Goal: Task Accomplishment & Management: Use online tool/utility

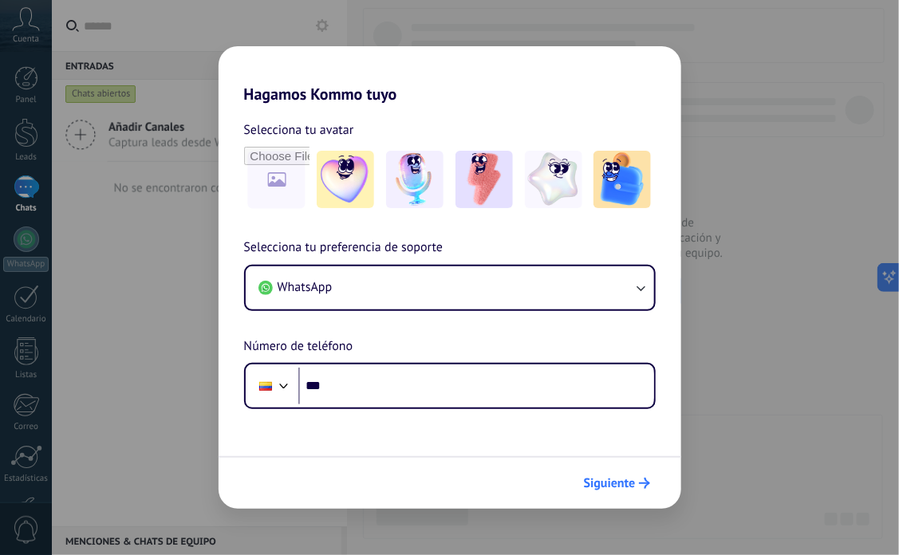
click at [617, 474] on button "Siguiente" at bounding box center [617, 483] width 81 height 27
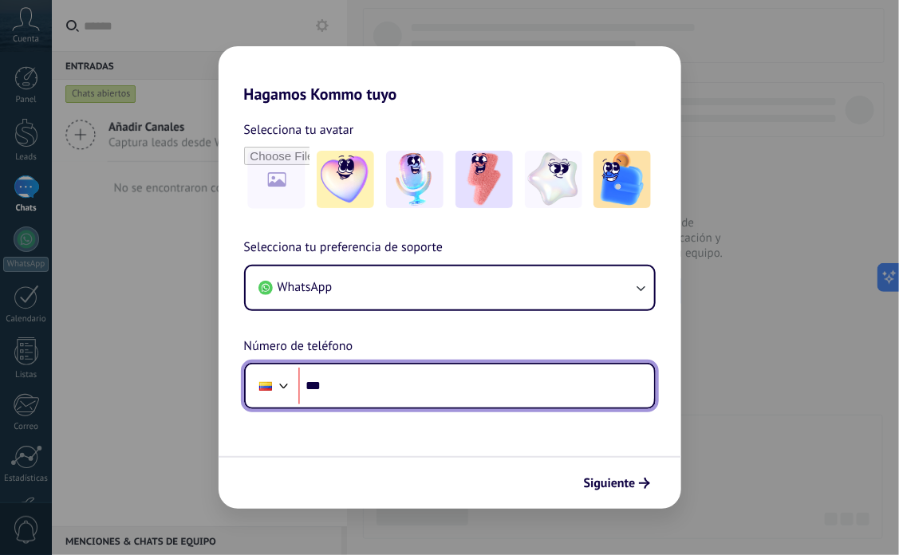
click at [487, 388] on input "***" at bounding box center [476, 386] width 356 height 37
click at [522, 368] on input "***" at bounding box center [476, 386] width 356 height 37
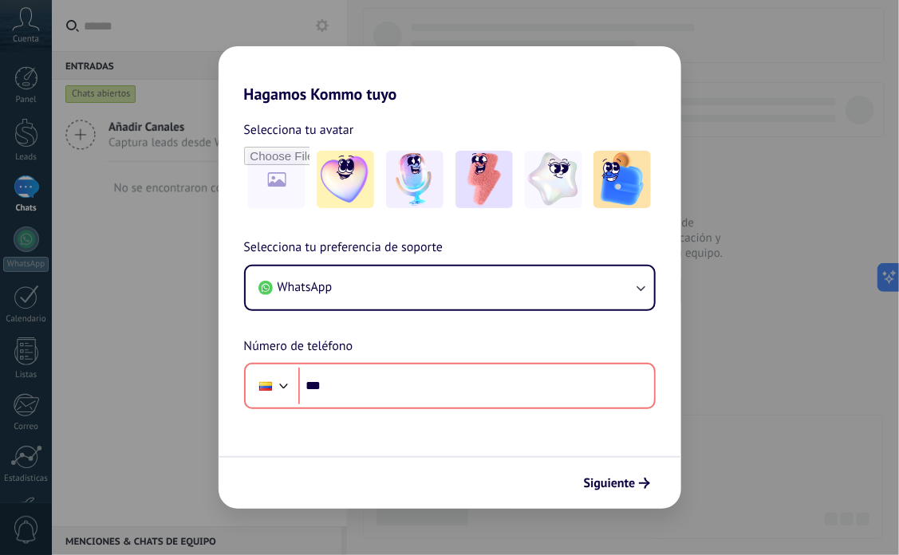
click at [529, 533] on div "Hagamos Kommo tuyo Selecciona tu avatar Selecciona tu preferencia de soporte Wh…" at bounding box center [449, 277] width 899 height 555
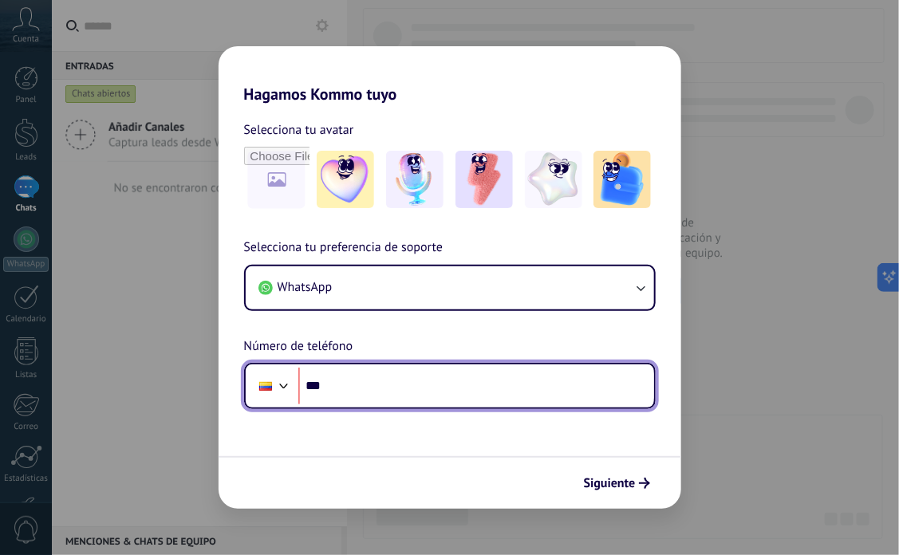
click at [460, 401] on input "***" at bounding box center [476, 386] width 356 height 37
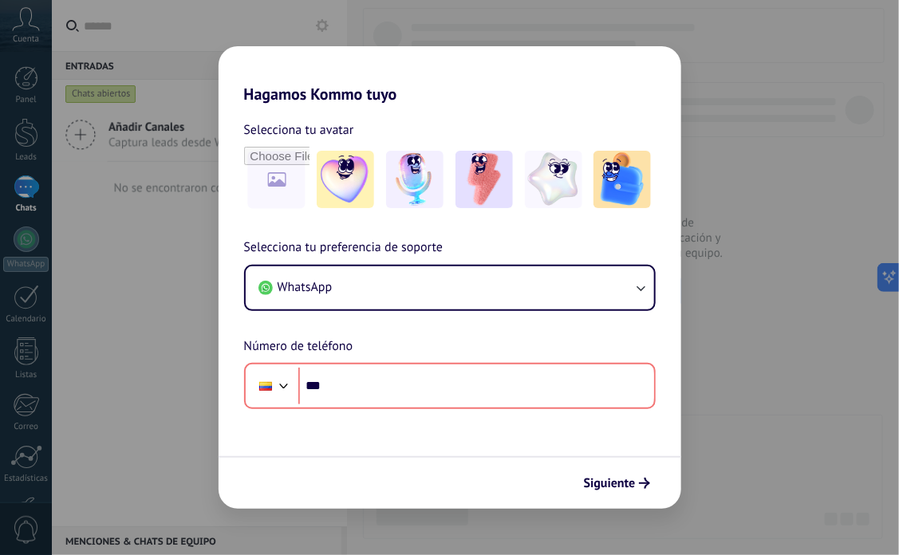
click at [549, 38] on div "Hagamos Kommo tuyo Selecciona tu avatar Selecciona tu preferencia de soporte Wh…" at bounding box center [449, 277] width 899 height 555
click at [375, 47] on h2 "Hagamos Kommo tuyo" at bounding box center [449, 74] width 462 height 57
click at [329, 120] on span "Selecciona tu avatar" at bounding box center [299, 130] width 110 height 21
click at [344, 171] on img at bounding box center [345, 179] width 57 height 57
drag, startPoint x: 619, startPoint y: 489, endPoint x: 711, endPoint y: 414, distance: 119.1
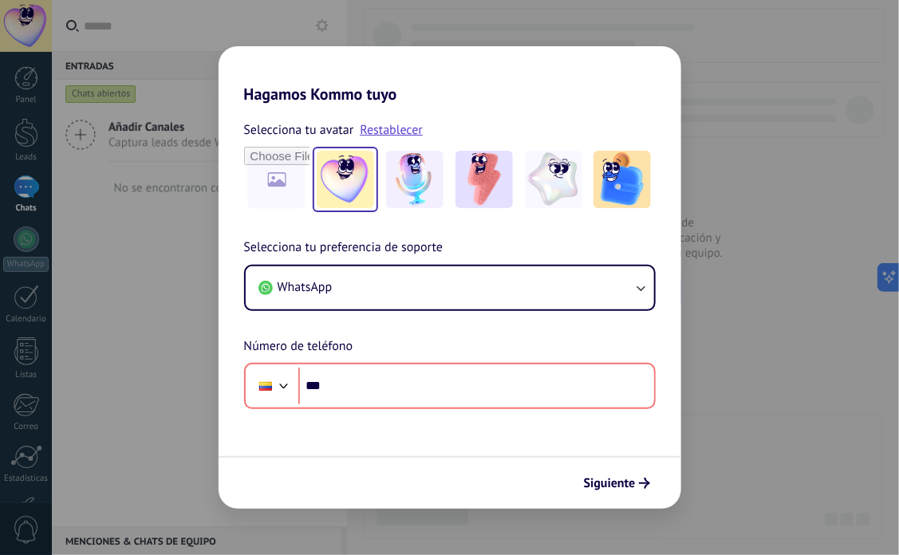
click at [618, 489] on span "Siguiente" at bounding box center [610, 483] width 52 height 11
click at [788, 382] on div "Hagamos Kommo tuyo Selecciona tu avatar Restablecer Selecciona tu preferencia d…" at bounding box center [449, 277] width 899 height 555
click at [726, 188] on div "Hagamos Kommo tuyo Selecciona tu avatar Restablecer Selecciona tu preferencia d…" at bounding box center [449, 277] width 899 height 555
click at [562, 210] on div at bounding box center [553, 179] width 65 height 65
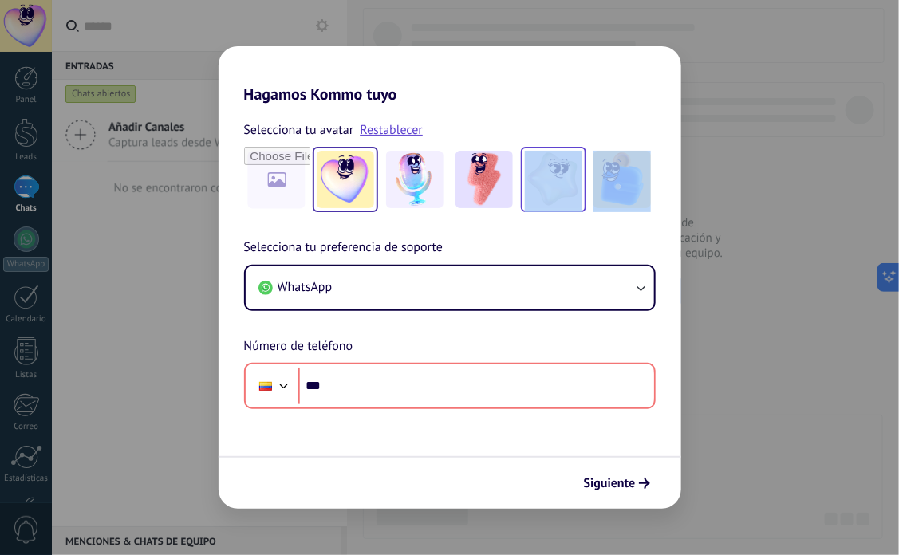
click at [562, 210] on div at bounding box center [553, 179] width 65 height 65
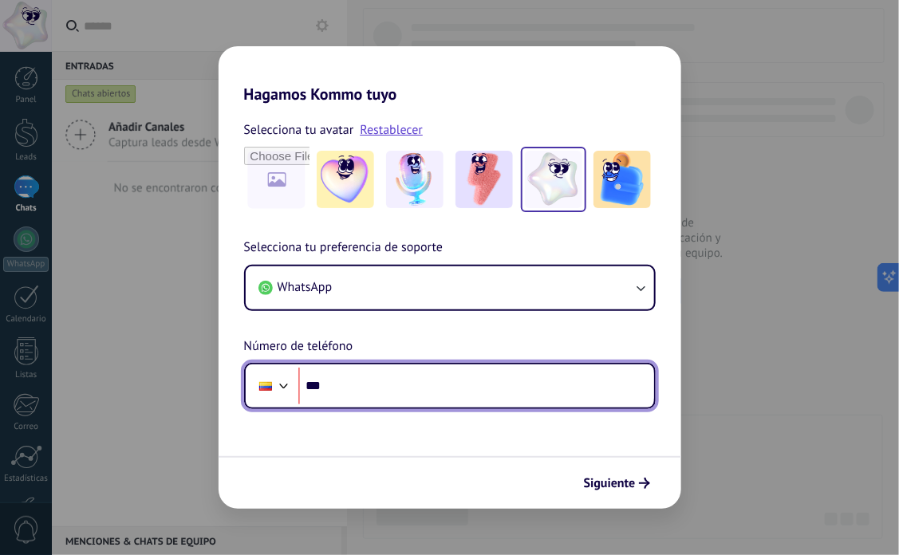
click at [448, 381] on input "***" at bounding box center [476, 386] width 356 height 37
type input "**********"
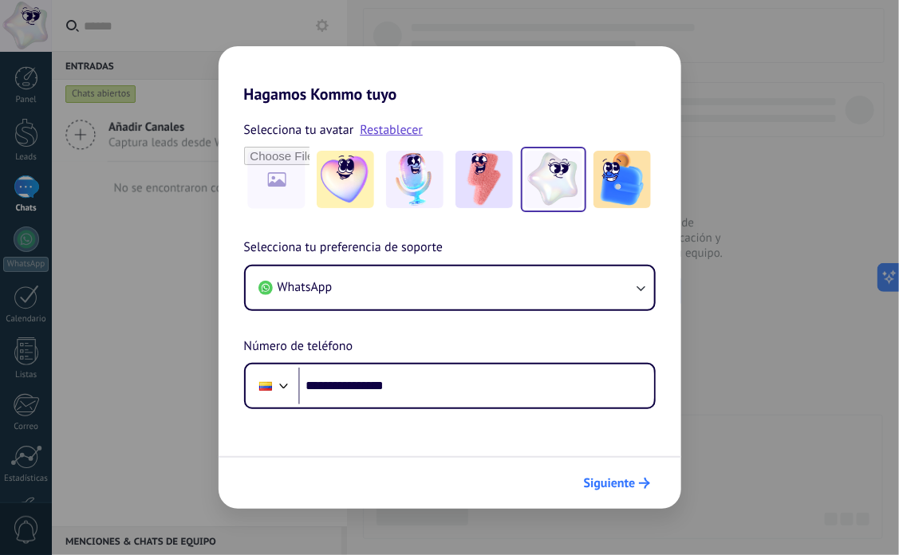
click at [648, 492] on button "Siguiente" at bounding box center [617, 483] width 81 height 27
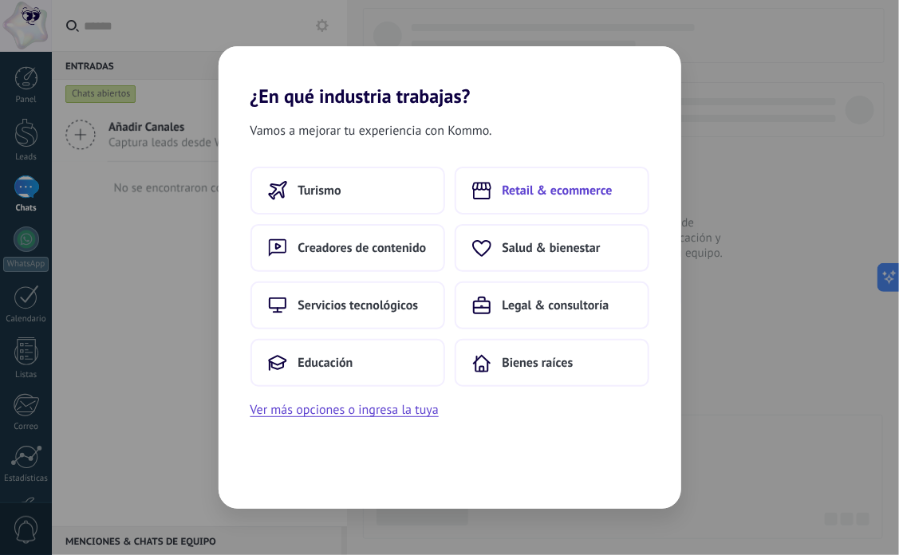
click at [544, 183] on span "Retail & ecommerce" at bounding box center [557, 191] width 110 height 16
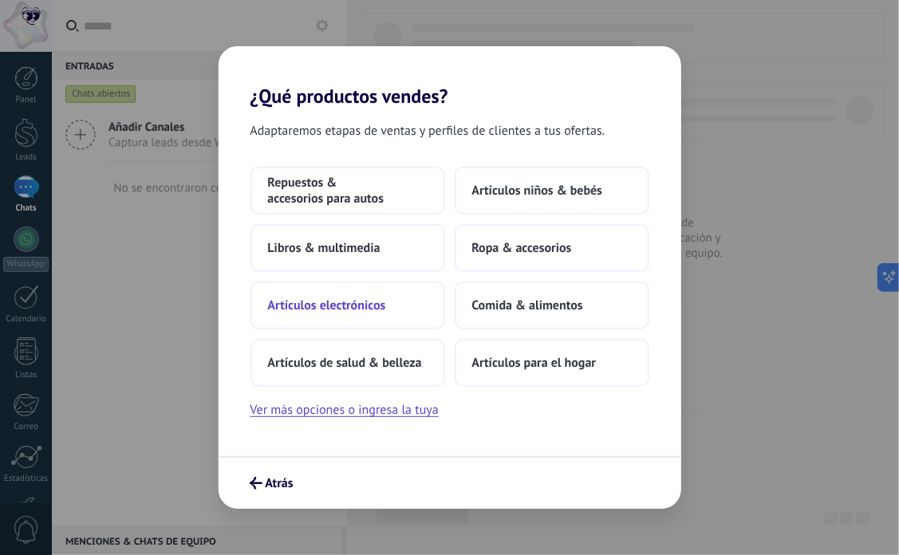
click at [425, 302] on button "Artículos electrónicos" at bounding box center [347, 305] width 195 height 48
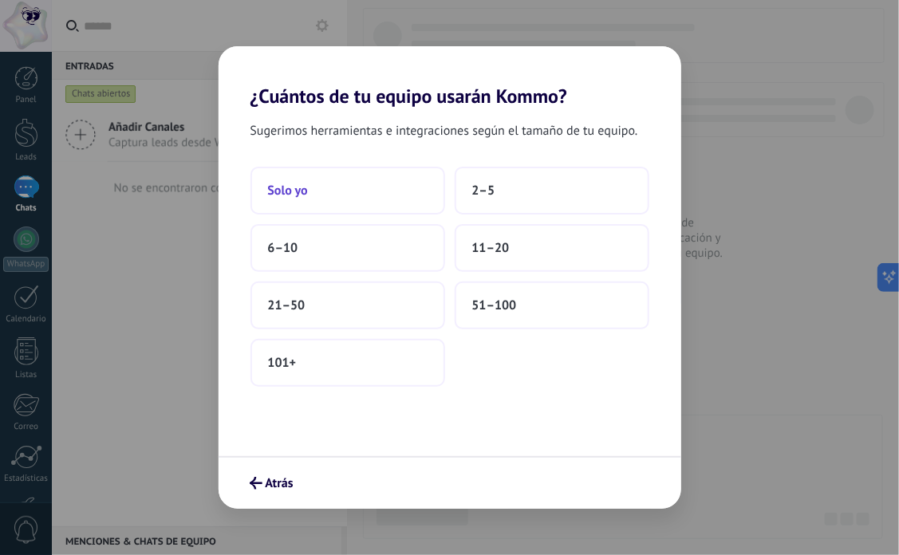
click at [396, 191] on button "Solo yo" at bounding box center [347, 191] width 195 height 48
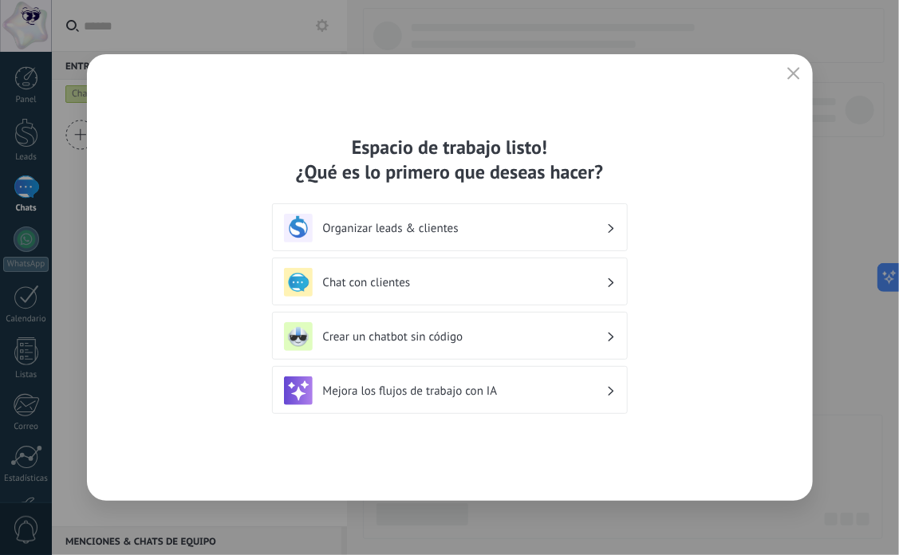
click at [791, 69] on icon "button" at bounding box center [793, 73] width 13 height 13
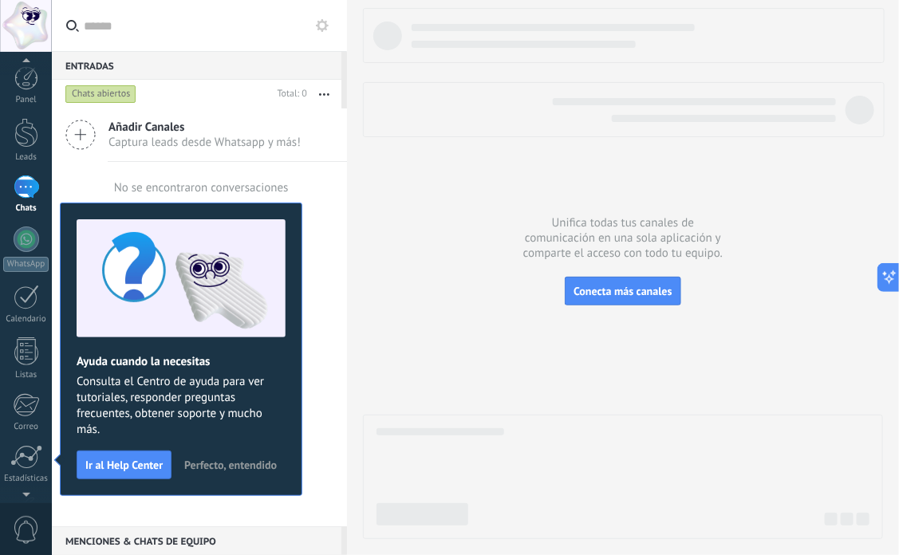
scroll to position [106, 0]
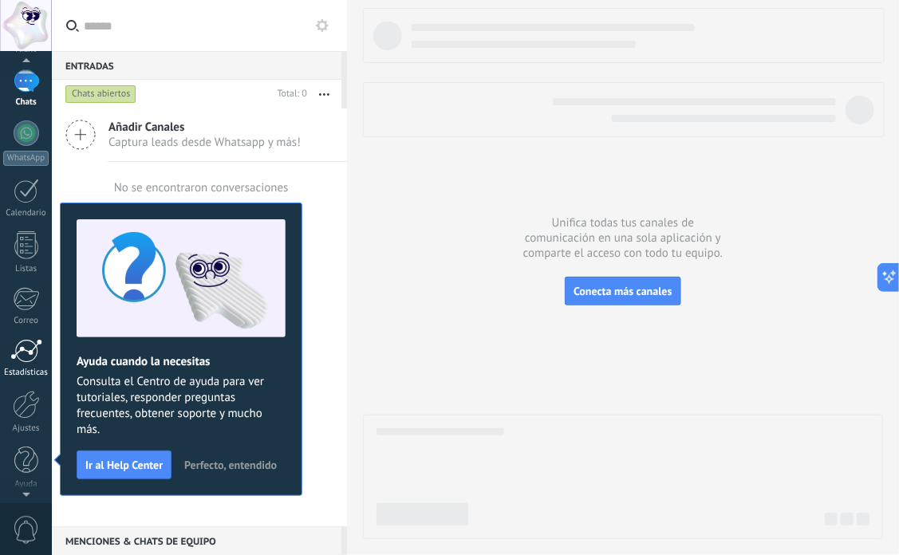
click at [14, 359] on div at bounding box center [26, 351] width 32 height 24
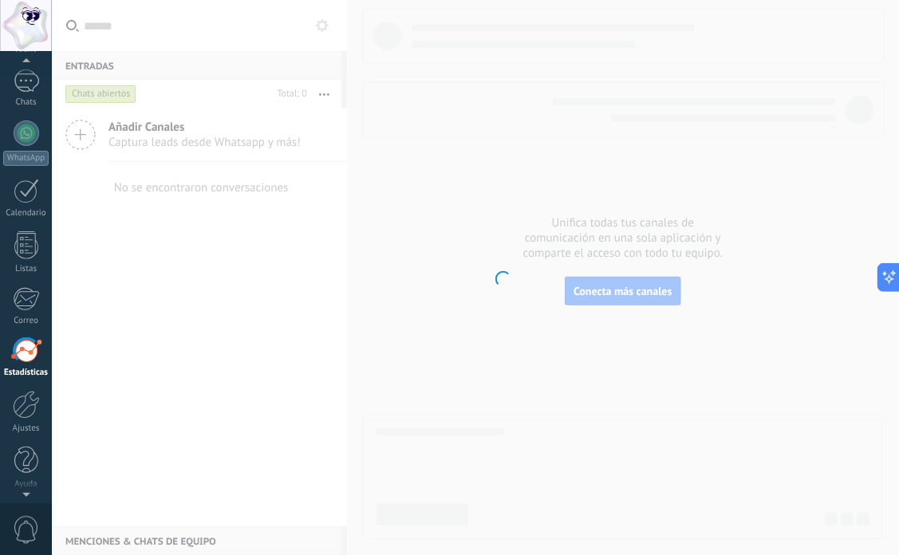
click at [18, 383] on div "Panel Leads Chats WhatsApp Clientes" at bounding box center [26, 232] width 52 height 545
click at [26, 403] on div at bounding box center [26, 405] width 27 height 28
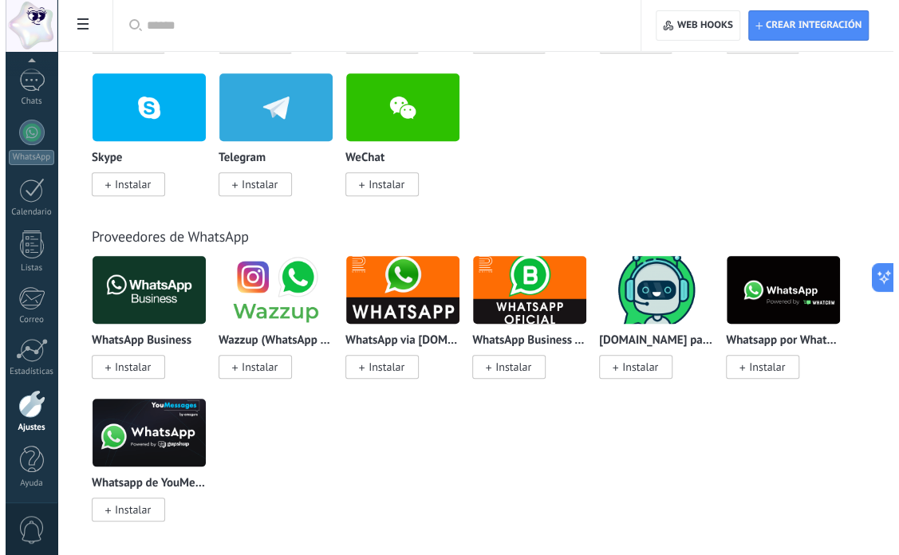
scroll to position [159, 0]
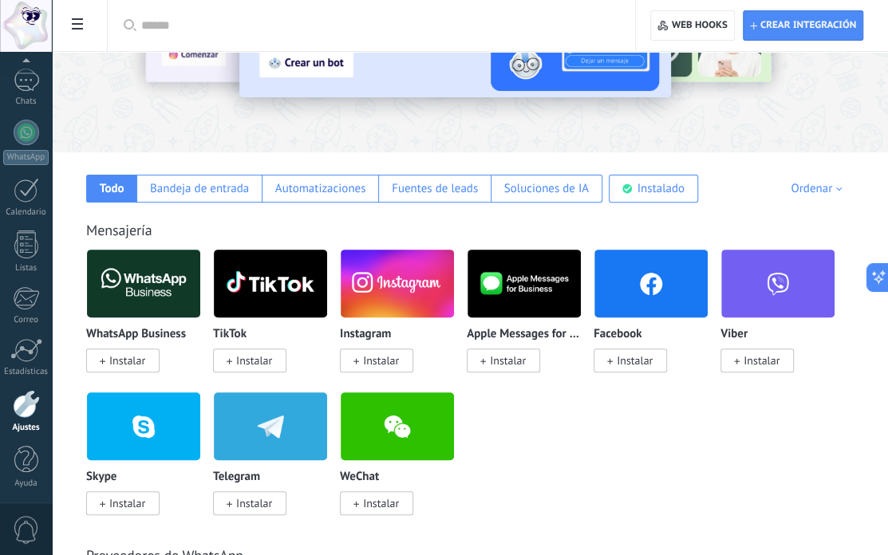
click at [176, 281] on img at bounding box center [143, 283] width 113 height 77
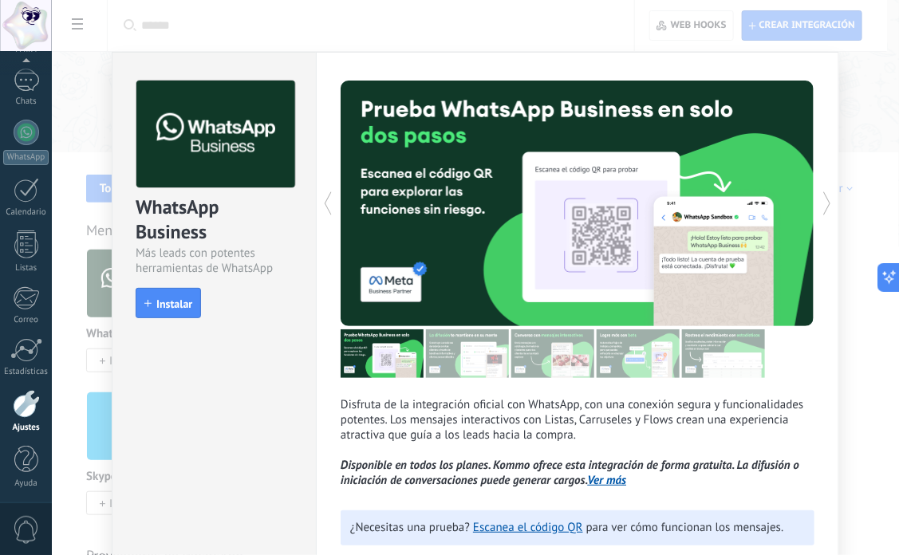
scroll to position [98, 0]
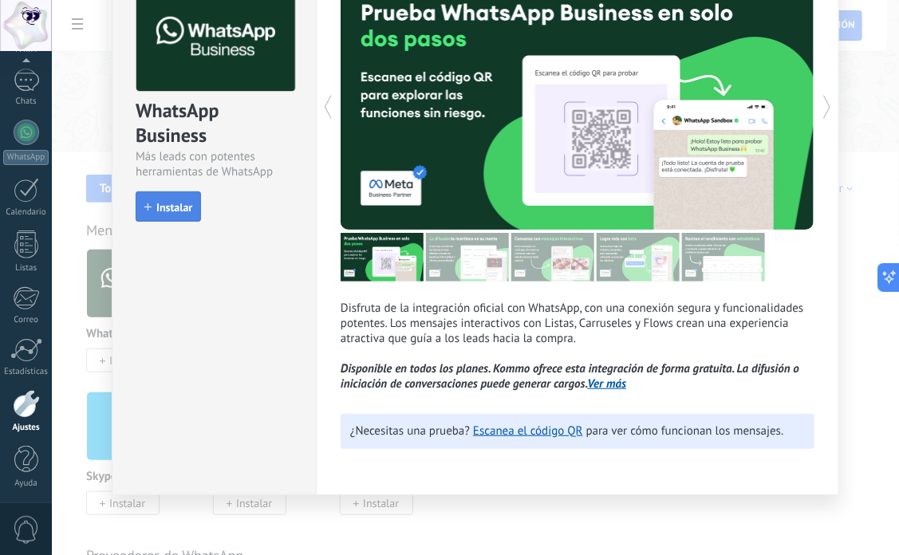
click at [141, 191] on button "Instalar" at bounding box center [168, 206] width 65 height 30
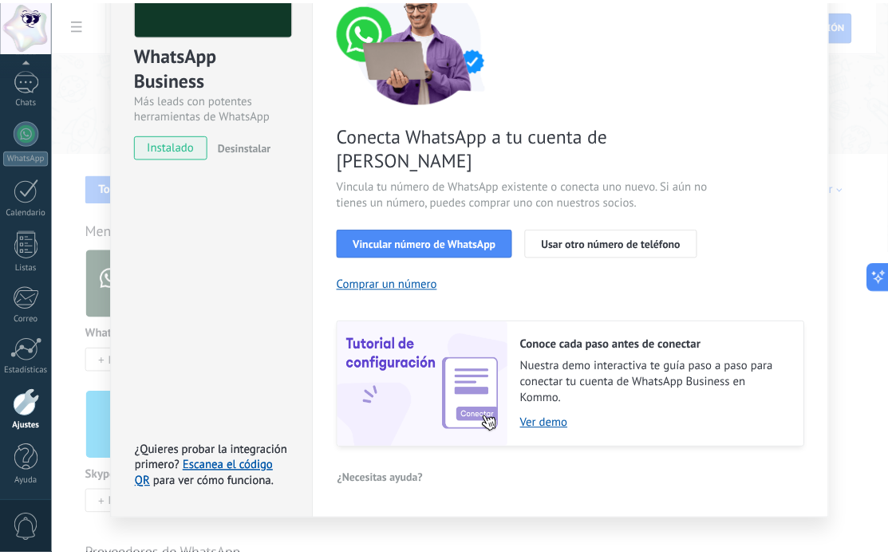
scroll to position [0, 0]
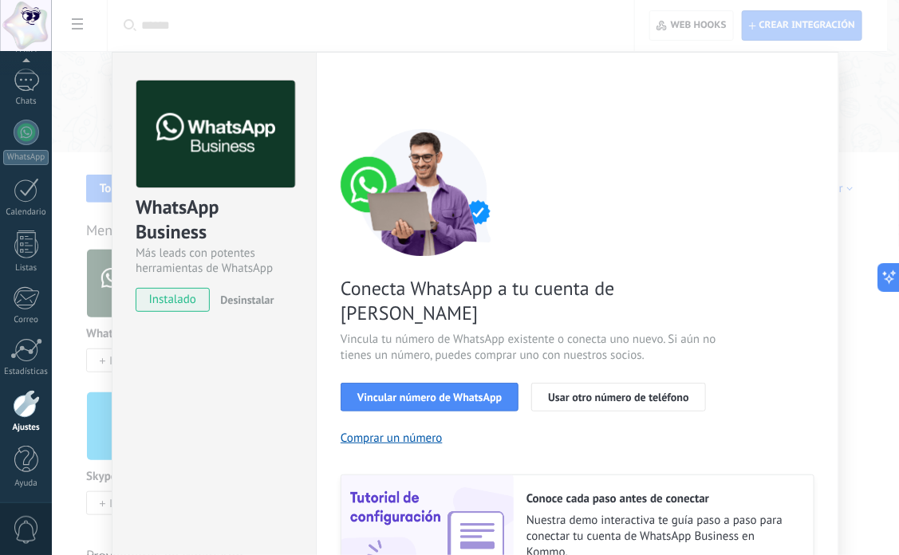
click at [866, 226] on div "WhatsApp Business Más leads con potentes herramientas de WhatsApp instalado Des…" at bounding box center [475, 277] width 847 height 555
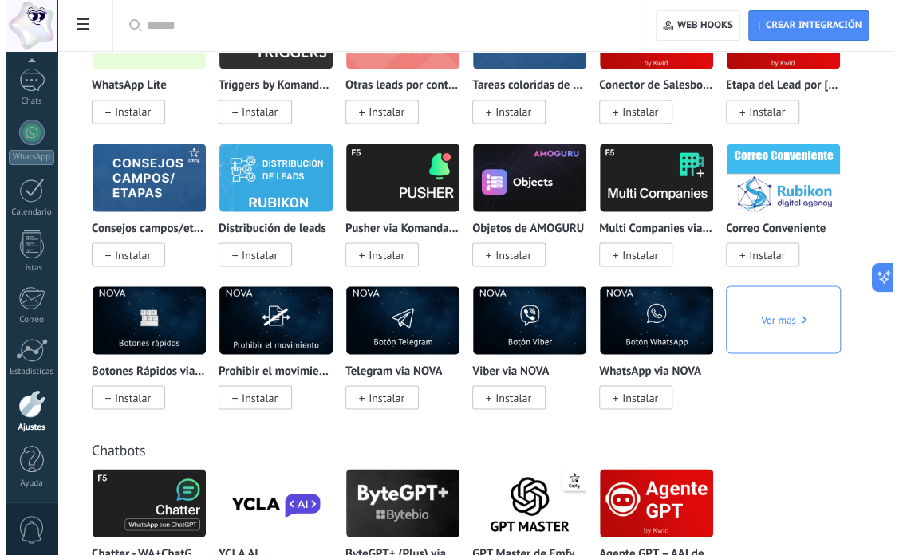
scroll to position [3828, 0]
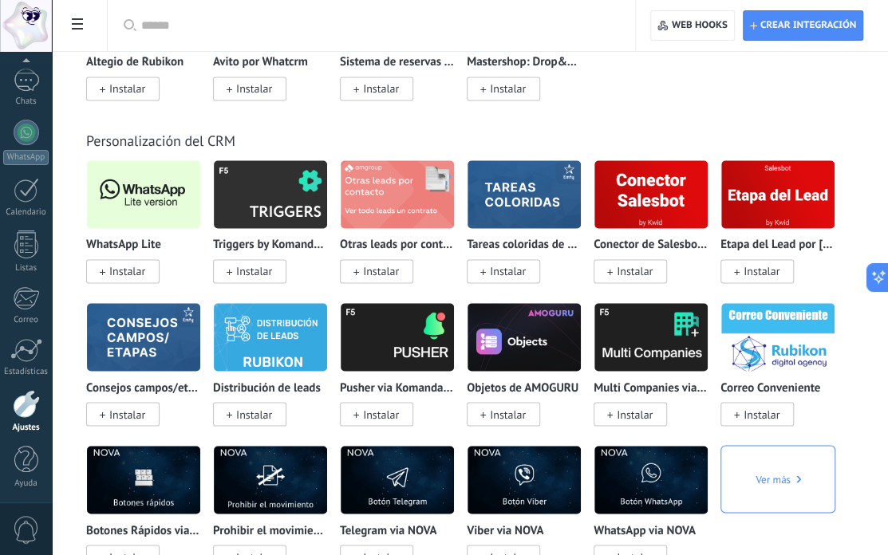
click at [161, 203] on img at bounding box center [143, 193] width 113 height 77
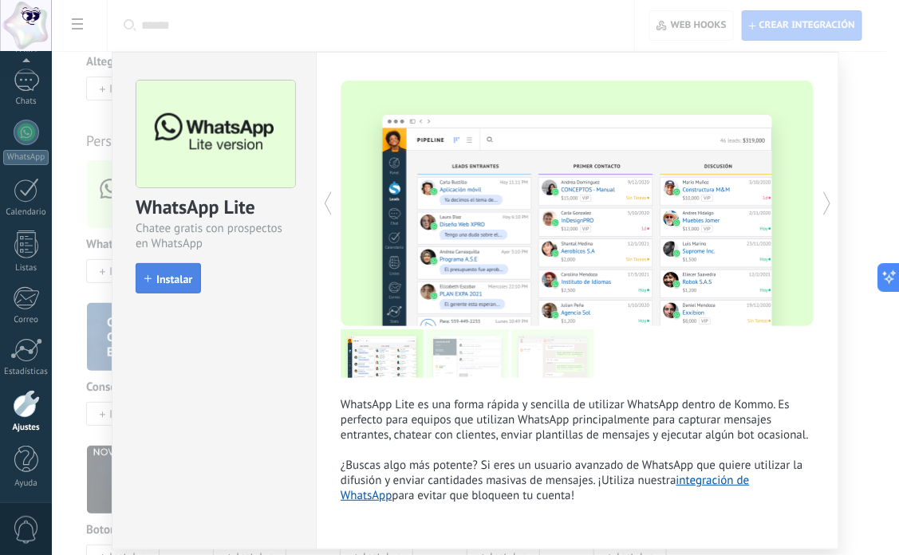
click at [144, 271] on button "Instalar" at bounding box center [168, 278] width 65 height 30
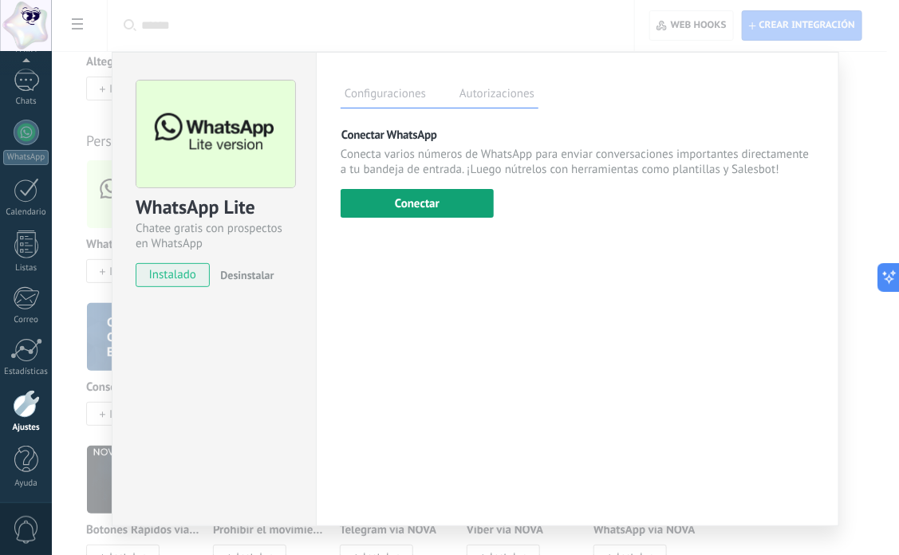
click at [373, 198] on button "Conectar" at bounding box center [416, 203] width 153 height 29
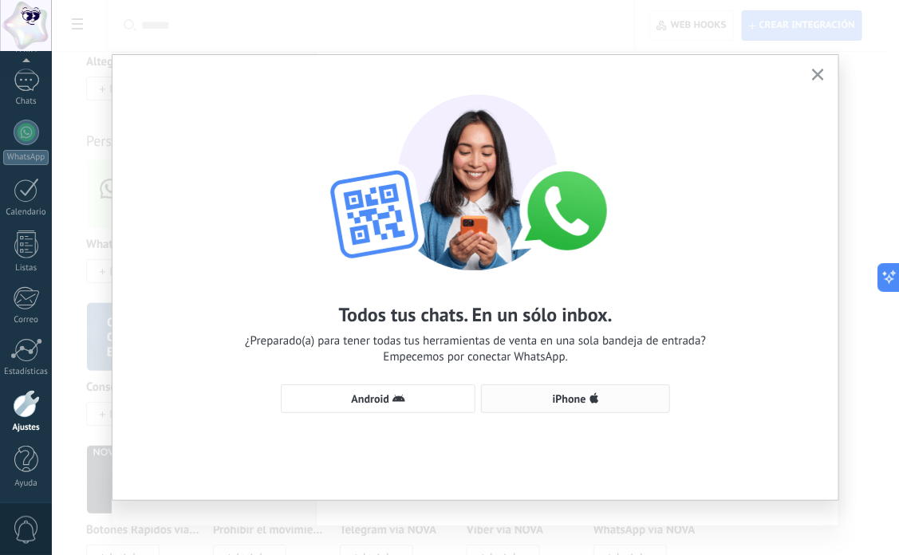
click at [597, 393] on icon "button" at bounding box center [594, 398] width 10 height 13
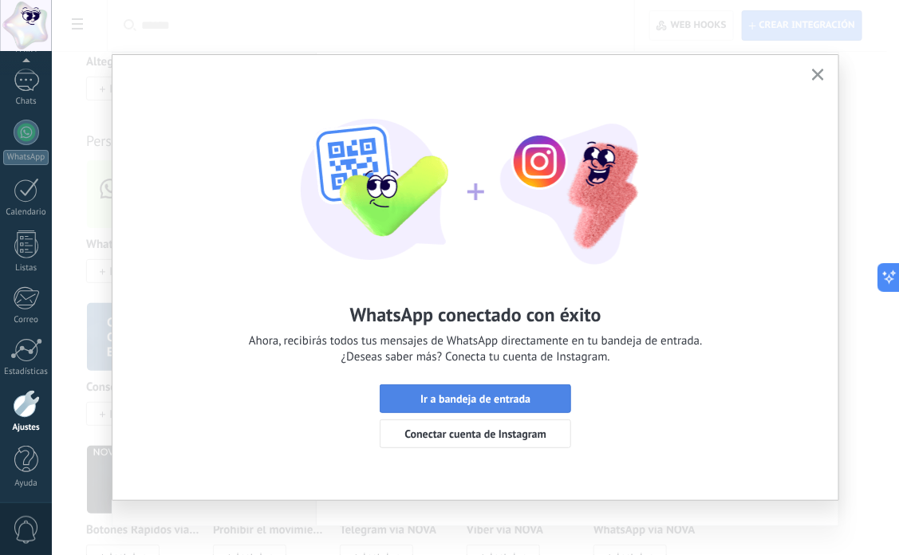
click at [537, 399] on span "Ir a bandeja de entrada" at bounding box center [475, 398] width 174 height 11
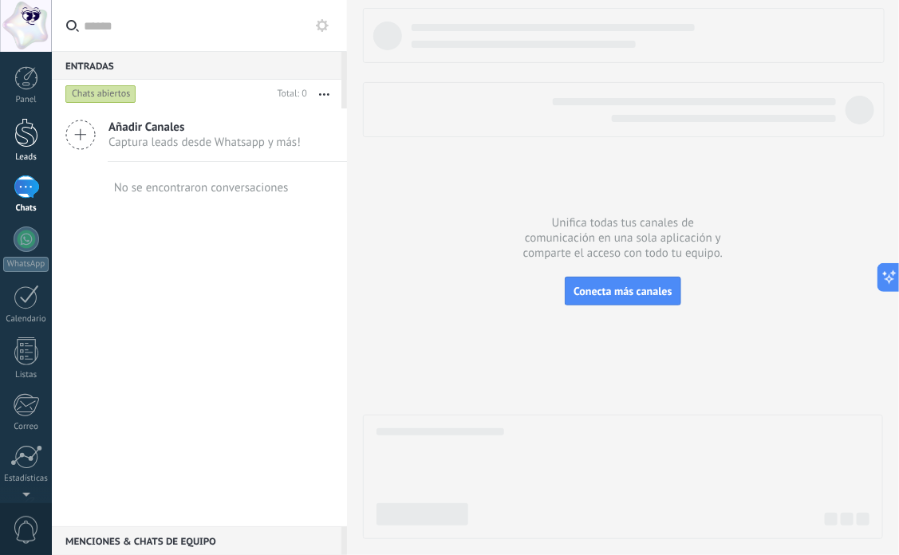
click at [22, 150] on link "Leads" at bounding box center [26, 140] width 52 height 45
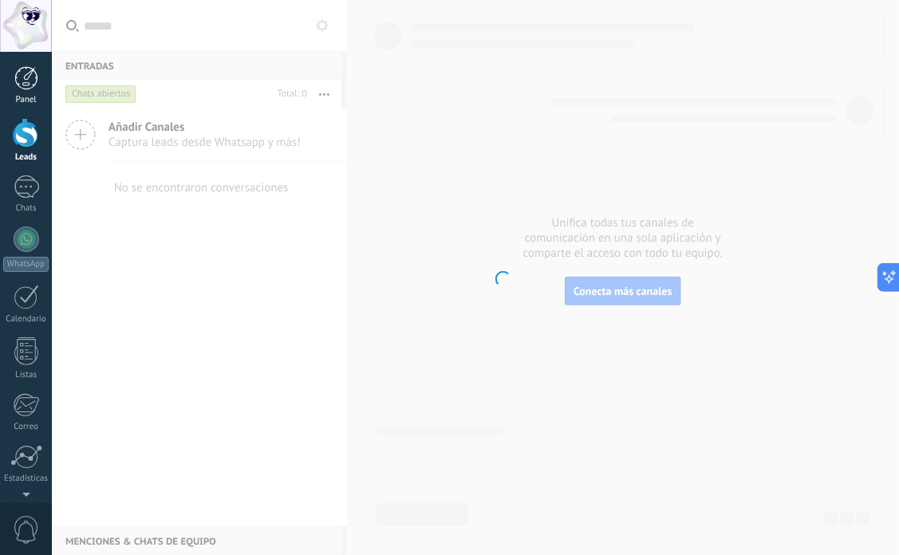
click at [17, 100] on div "Panel" at bounding box center [26, 100] width 46 height 10
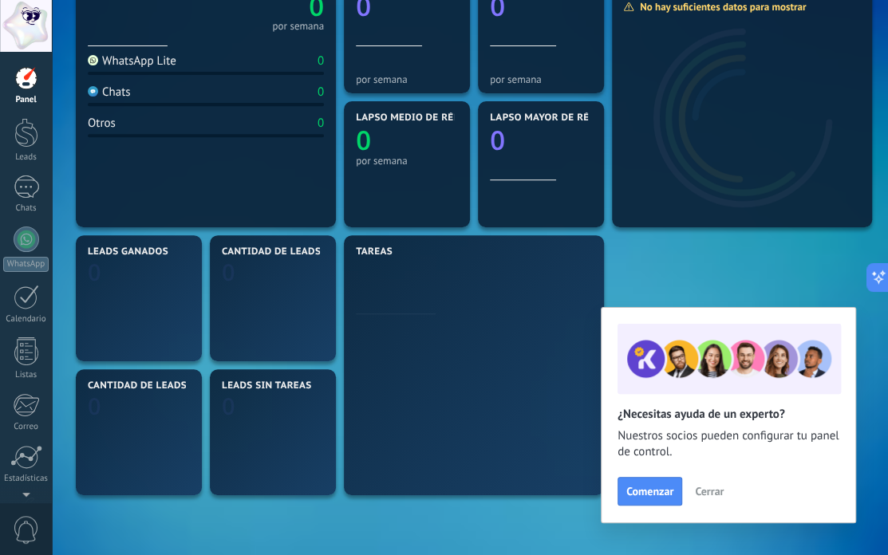
scroll to position [80, 0]
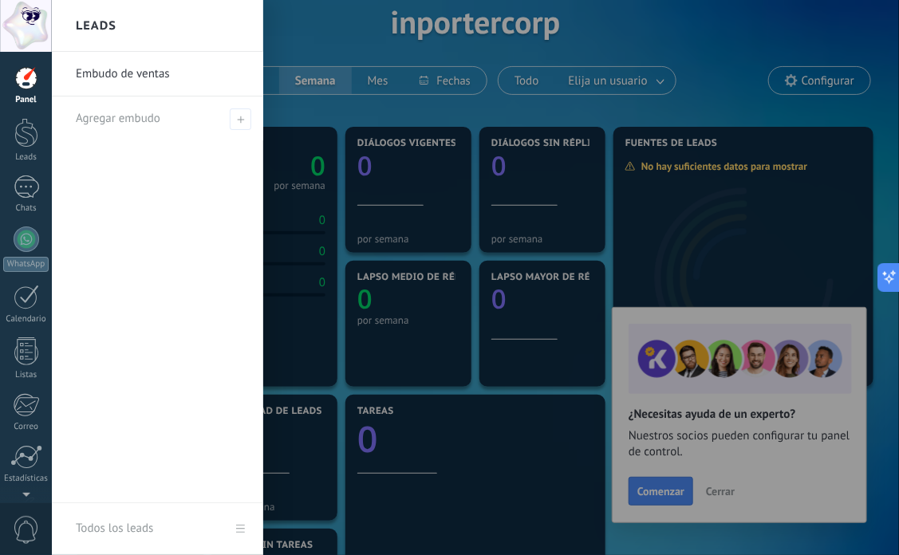
click at [424, 146] on div at bounding box center [501, 277] width 899 height 555
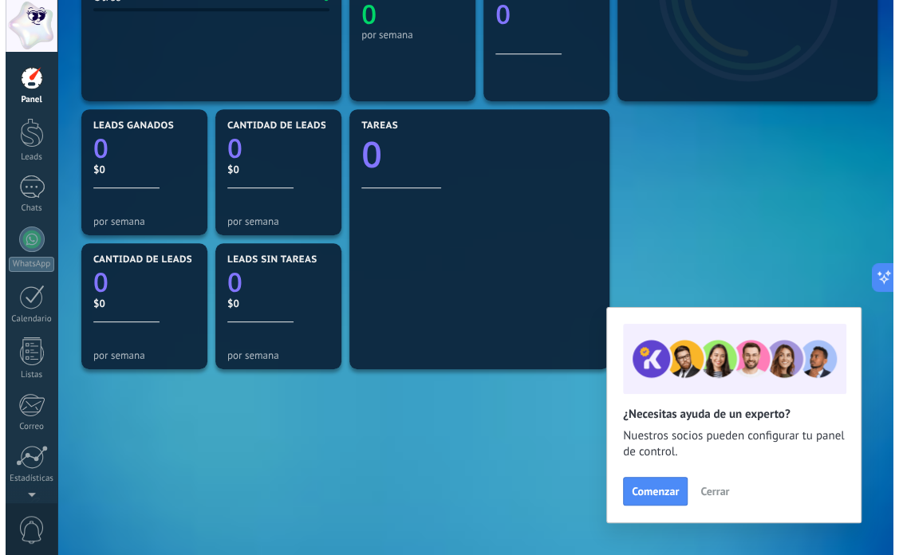
scroll to position [0, 0]
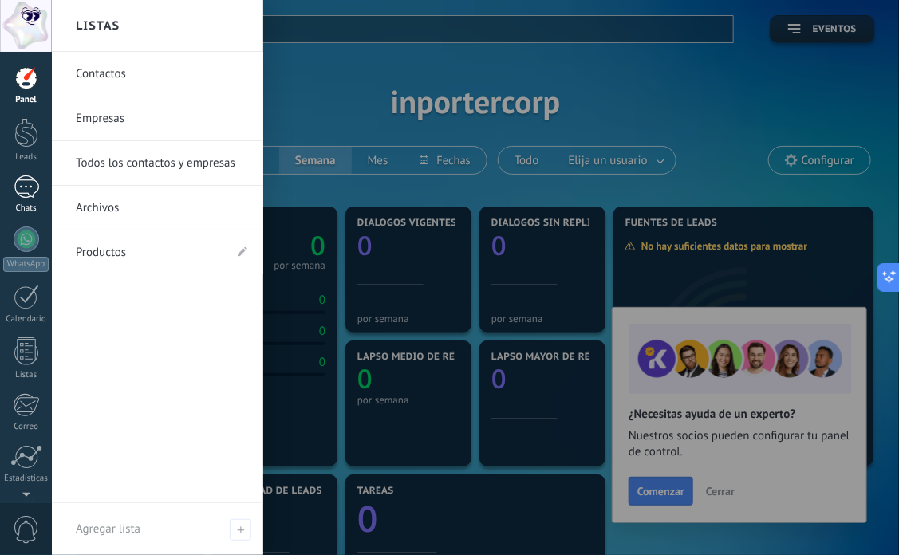
click at [30, 199] on link "Chats" at bounding box center [26, 194] width 52 height 38
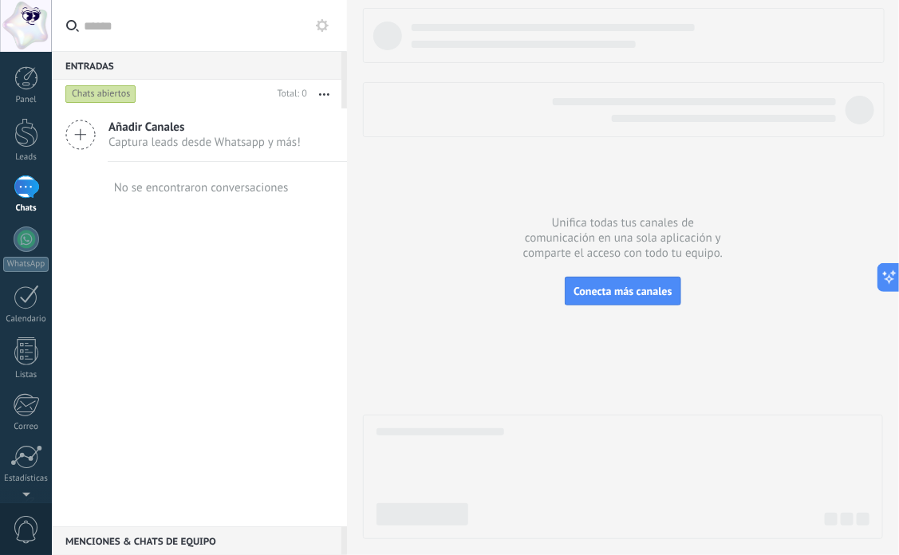
click at [30, 199] on div at bounding box center [27, 186] width 26 height 23
click at [26, 77] on div at bounding box center [26, 78] width 24 height 24
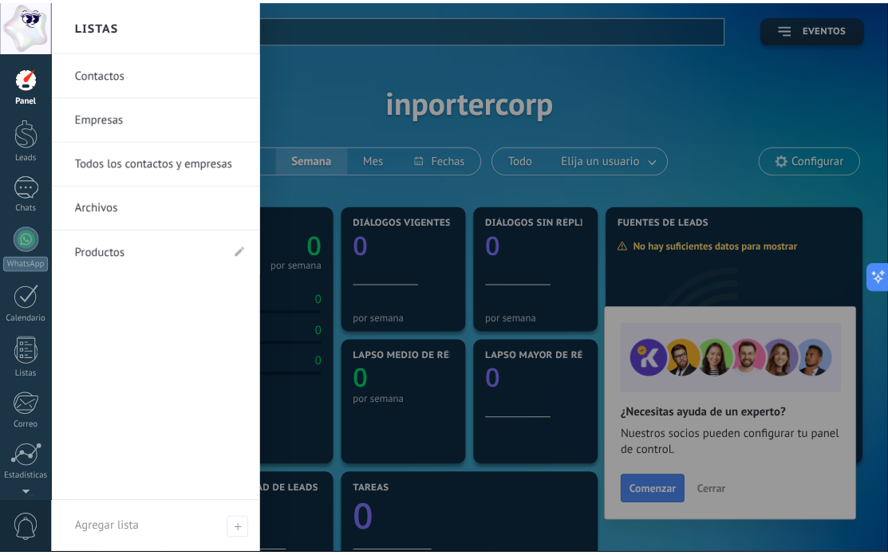
scroll to position [106, 0]
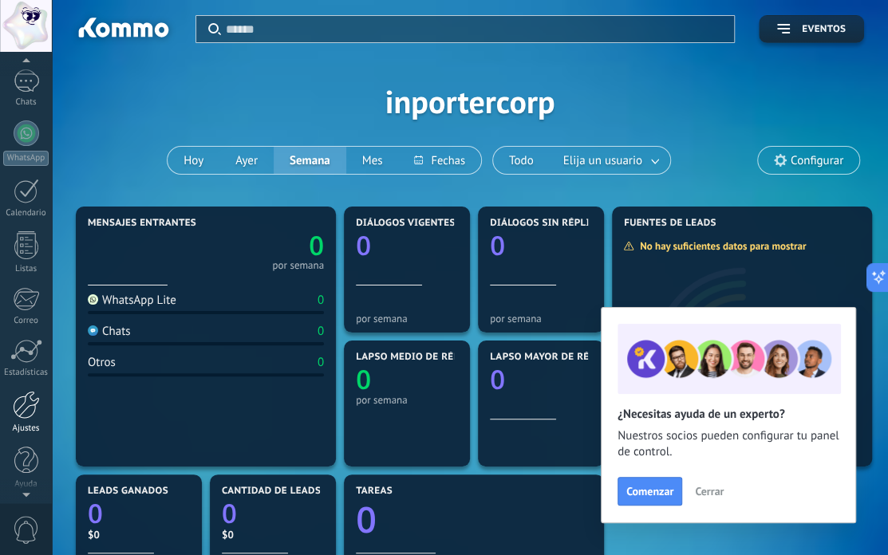
click at [21, 407] on div at bounding box center [26, 405] width 27 height 28
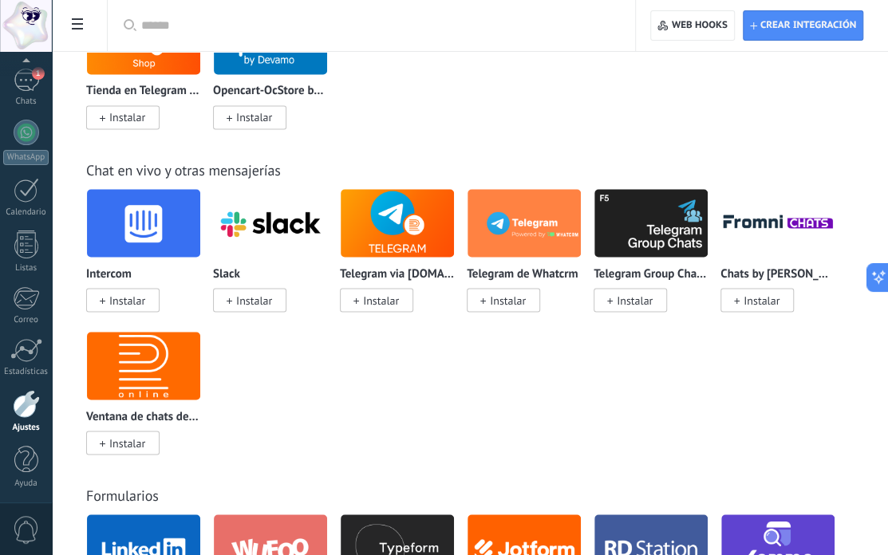
scroll to position [1116, 0]
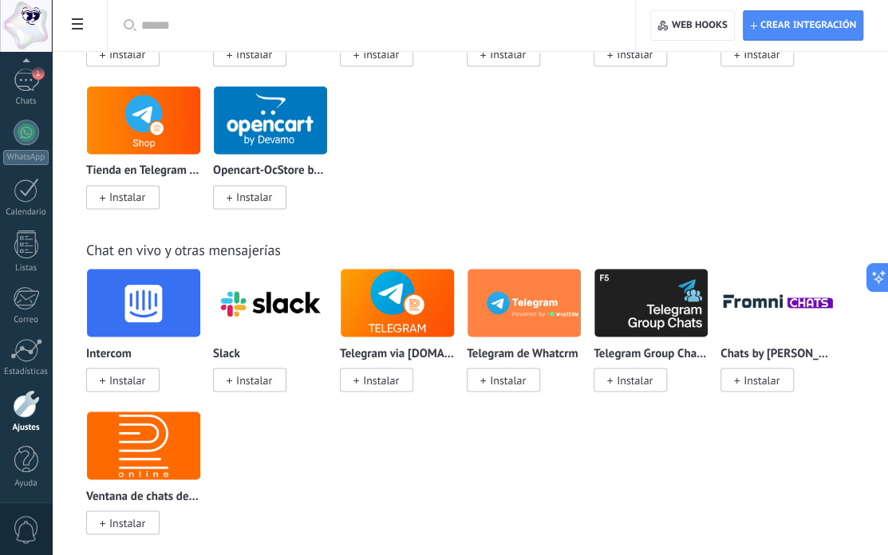
click at [264, 41] on div at bounding box center [376, 25] width 471 height 51
click at [264, 30] on input "text" at bounding box center [376, 26] width 471 height 17
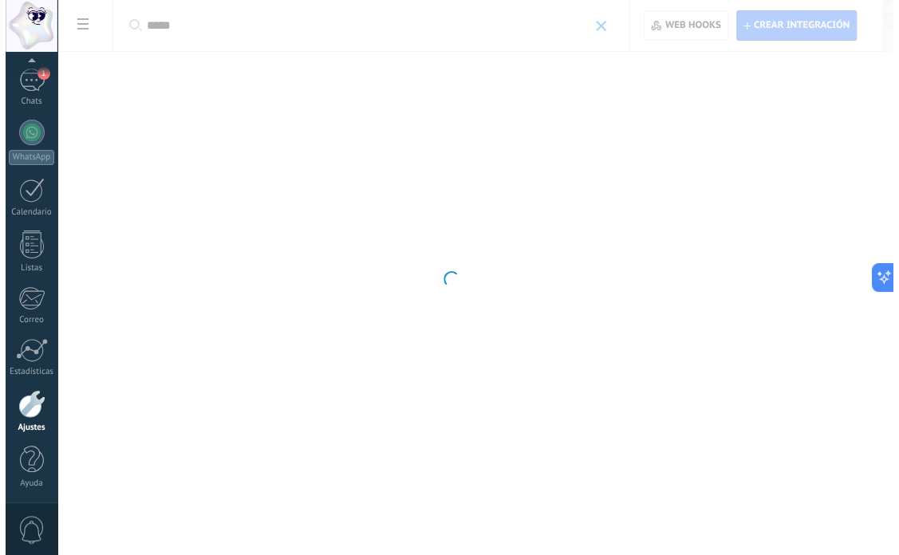
scroll to position [0, 0]
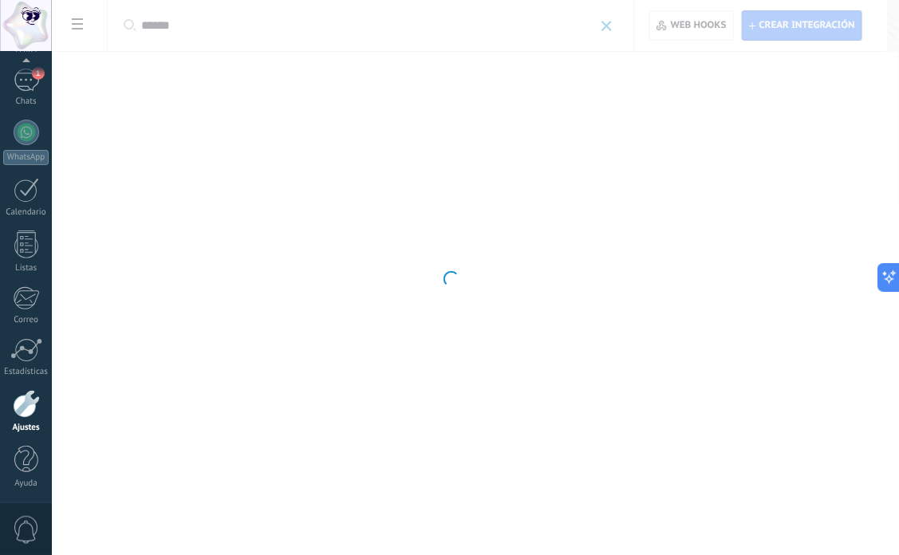
type input "******"
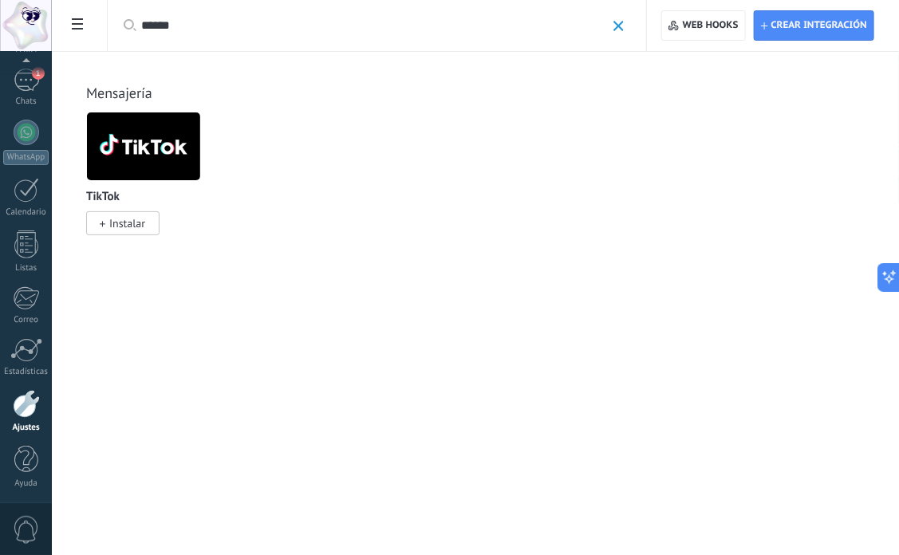
click at [153, 169] on img at bounding box center [143, 146] width 113 height 77
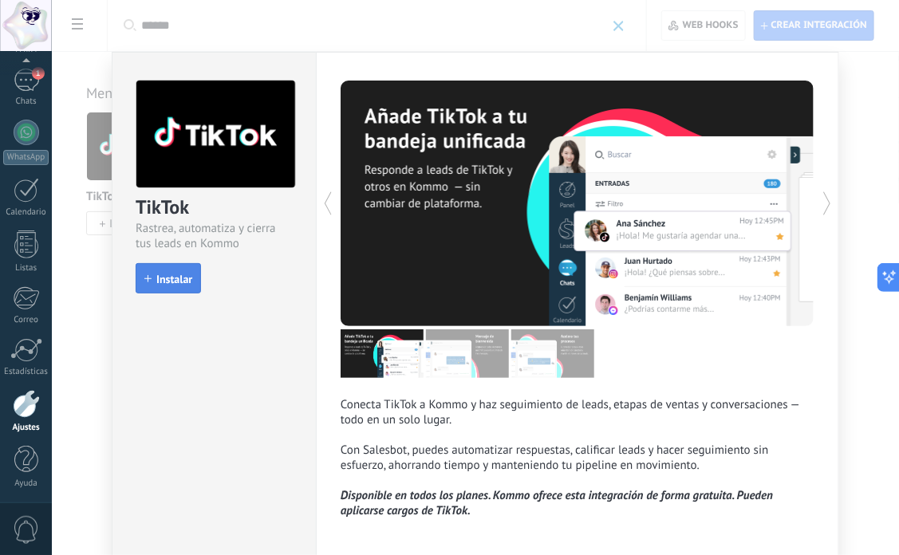
click at [136, 281] on button "Instalar" at bounding box center [168, 278] width 65 height 30
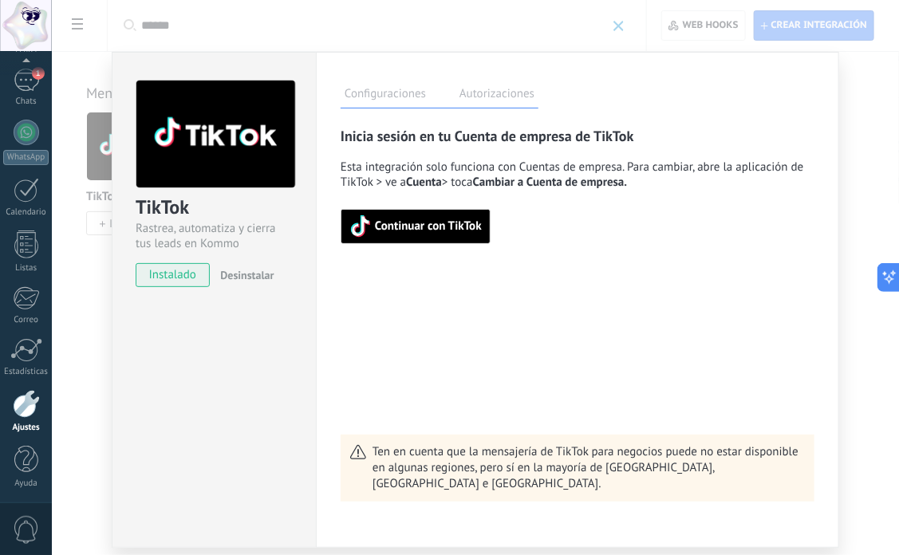
click at [859, 121] on div "TikTok Rastrea, automatiza y cierra tus leads en Kommo instalado Desinstalar Co…" at bounding box center [475, 277] width 847 height 555
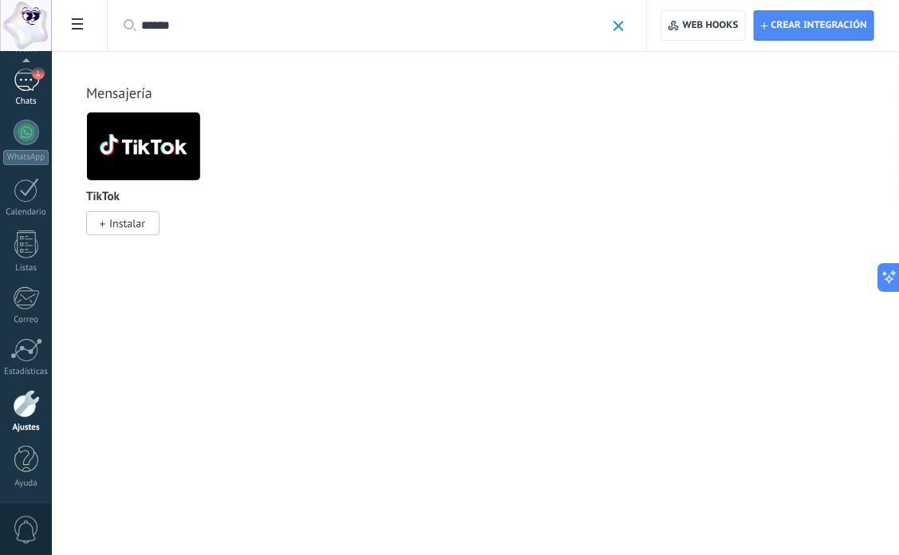
click at [30, 76] on div "1" at bounding box center [27, 80] width 26 height 23
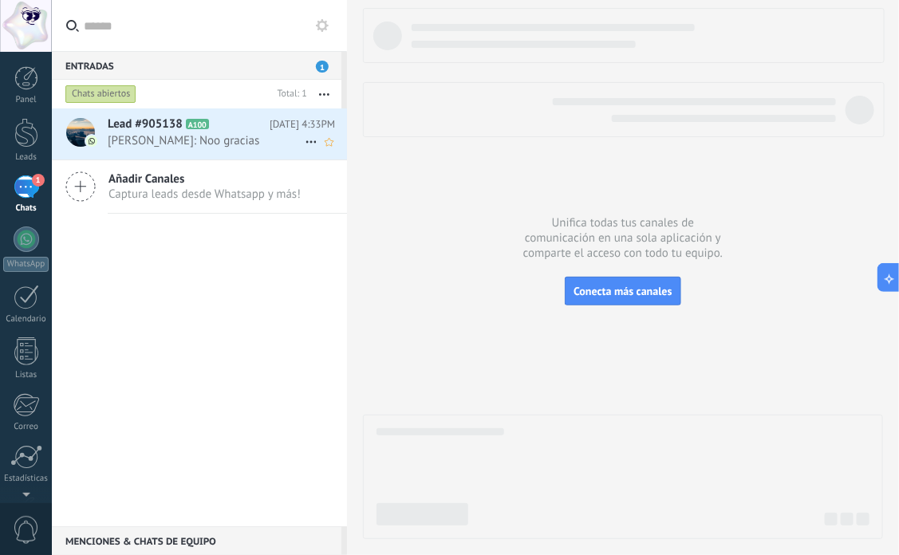
click at [243, 121] on h2 "Lead #905138 A100" at bounding box center [189, 124] width 162 height 16
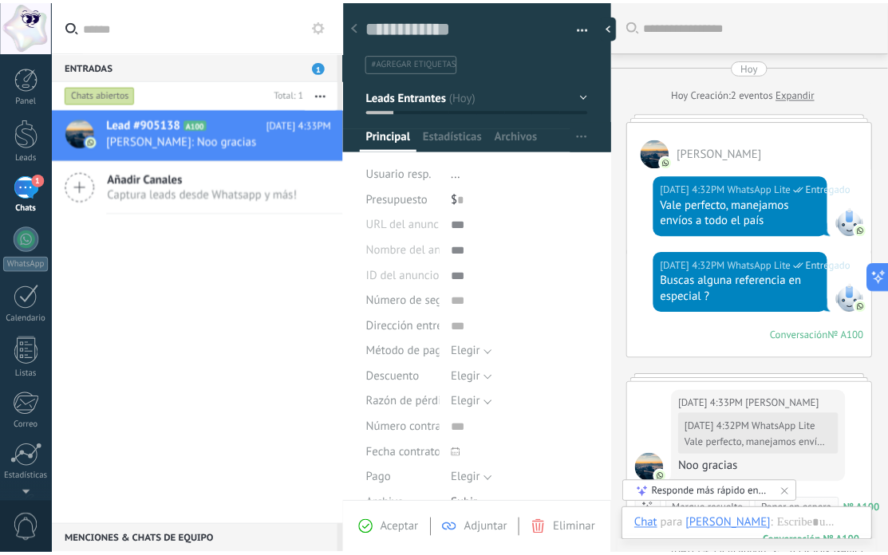
scroll to position [272, 0]
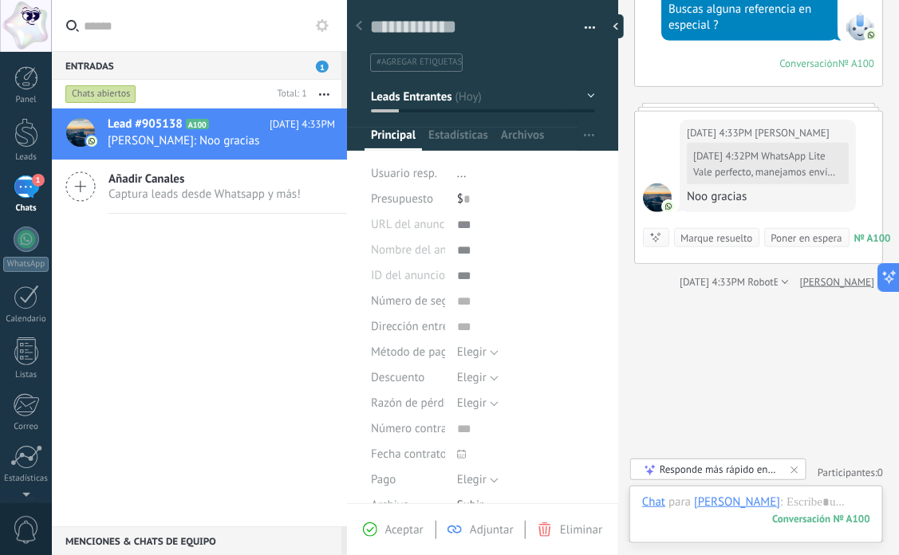
click at [741, 331] on div "Buscar Carga más [DATE] [DATE] Creación: 2 eventos Expandir [PERSON_NAME][DATE]…" at bounding box center [758, 143] width 281 height 830
click at [37, 72] on link "Panel" at bounding box center [26, 85] width 52 height 39
